Goal: Task Accomplishment & Management: Use online tool/utility

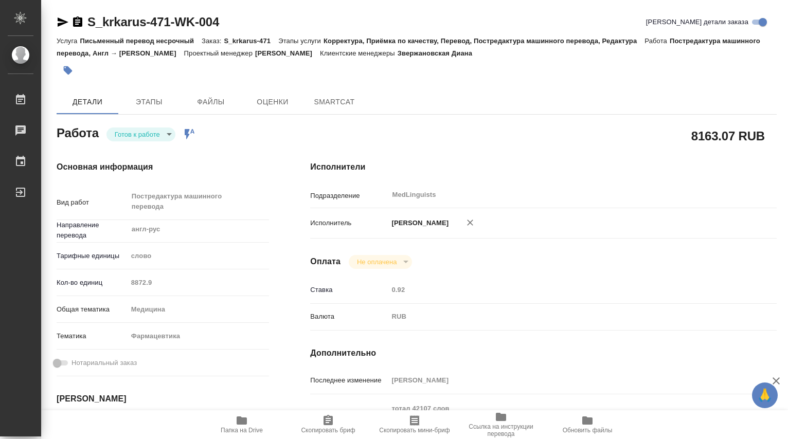
type textarea "x"
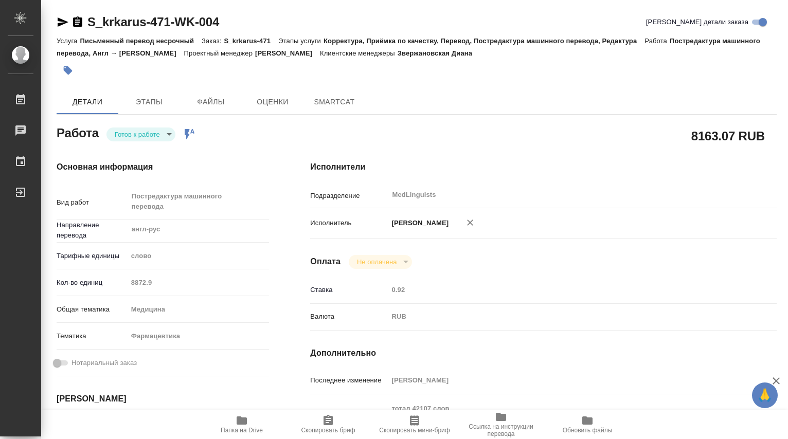
type textarea "x"
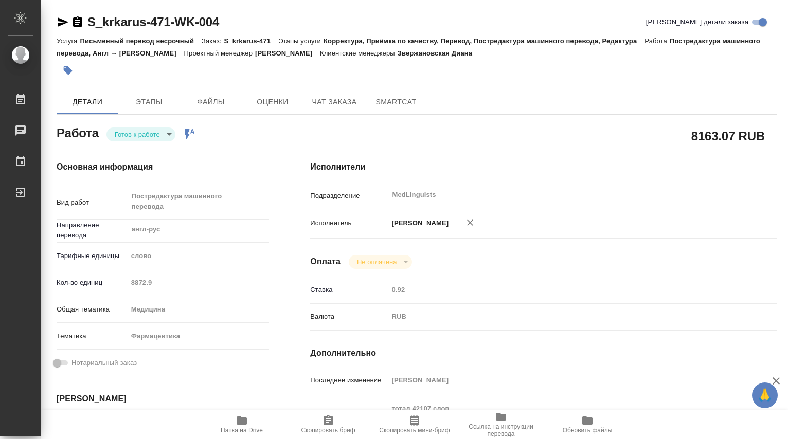
type textarea "x"
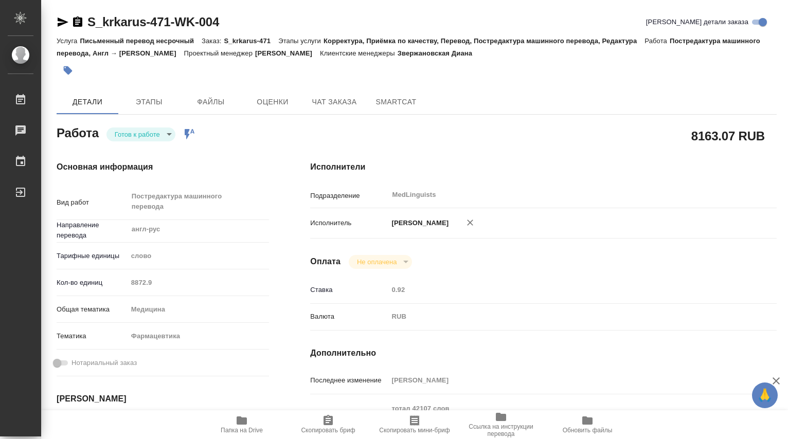
type textarea "x"
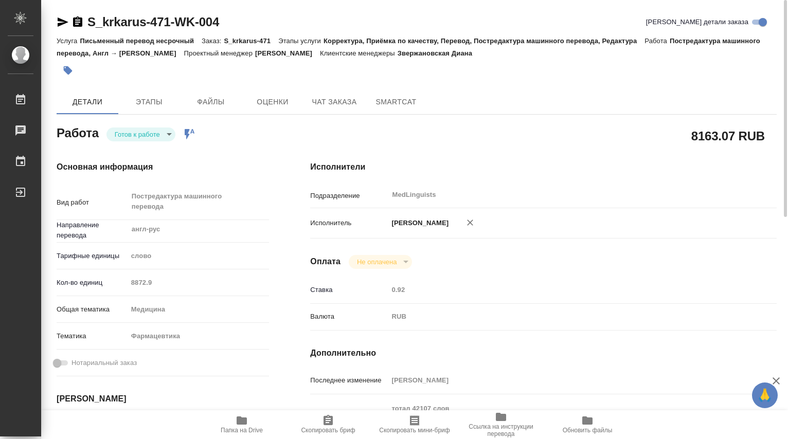
click at [245, 421] on icon "button" at bounding box center [242, 421] width 10 height 8
drag, startPoint x: 230, startPoint y: 27, endPoint x: 87, endPoint y: 23, distance: 142.6
click at [87, 23] on div "S_krkarus-471-WK-004 [PERSON_NAME] детали заказа" at bounding box center [417, 22] width 720 height 16
copy link "S_krkarus-471-WK-004"
click at [151, 104] on span "Этапы" at bounding box center [149, 102] width 49 height 13
